Goal: Browse casually: Explore the website without a specific task or goal

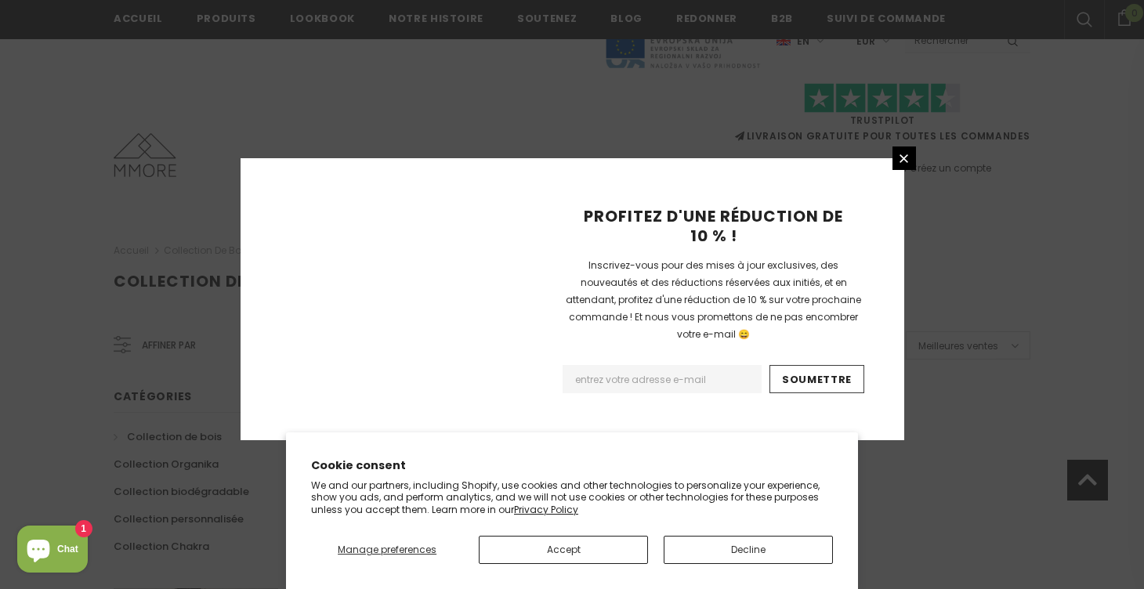
scroll to position [1054, 0]
